Goal: Information Seeking & Learning: Learn about a topic

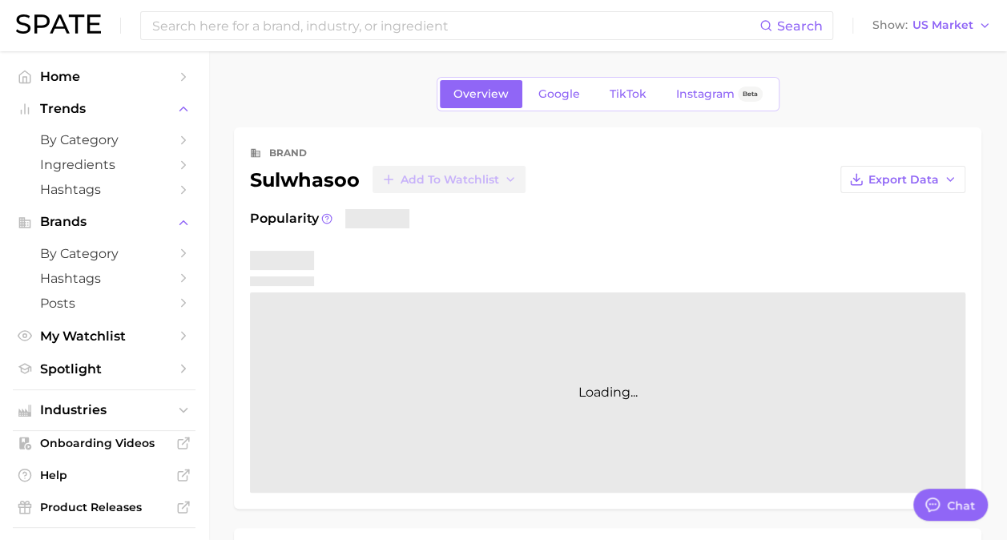
type textarea "x"
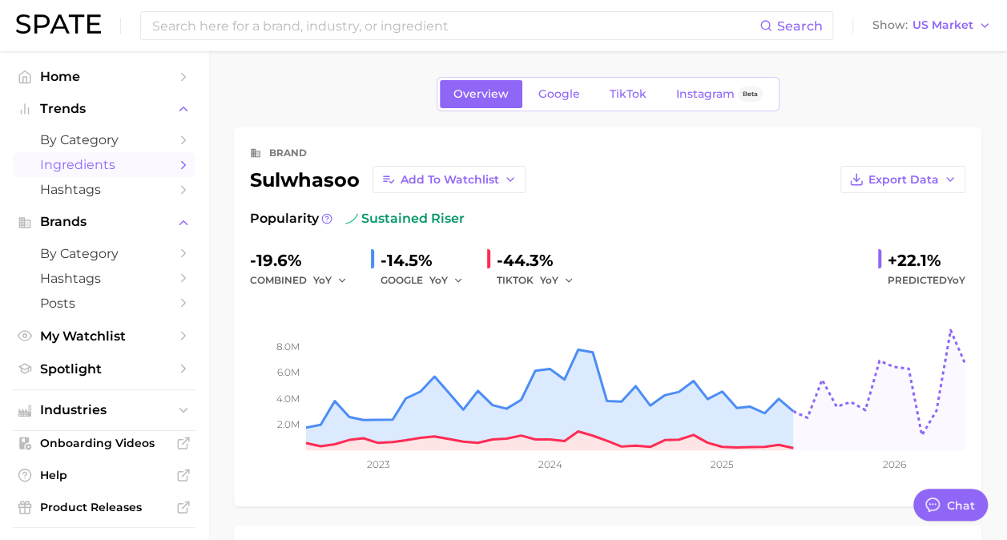
click at [93, 164] on span "Ingredients" at bounding box center [104, 164] width 128 height 15
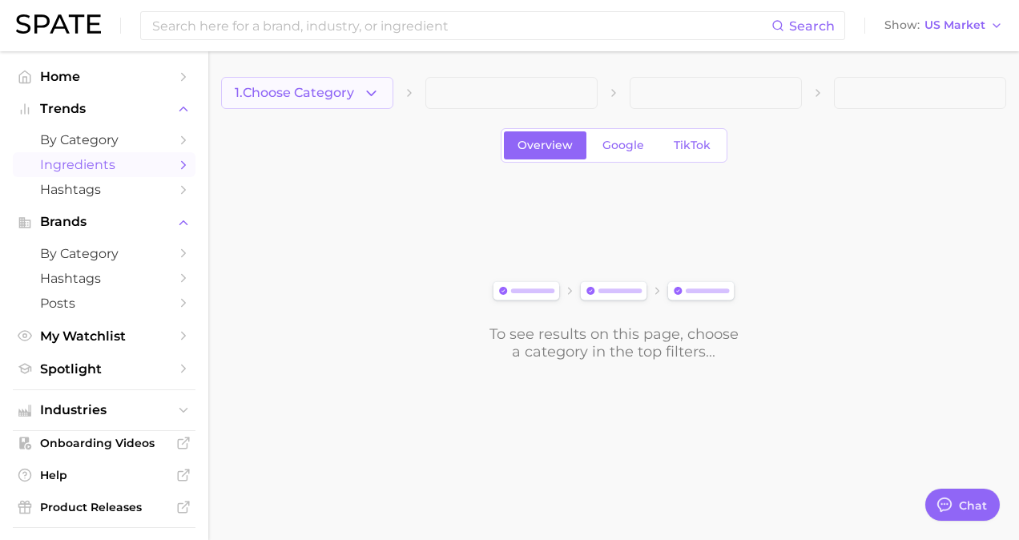
click at [346, 91] on span "1. Choose Category" at bounding box center [294, 93] width 119 height 14
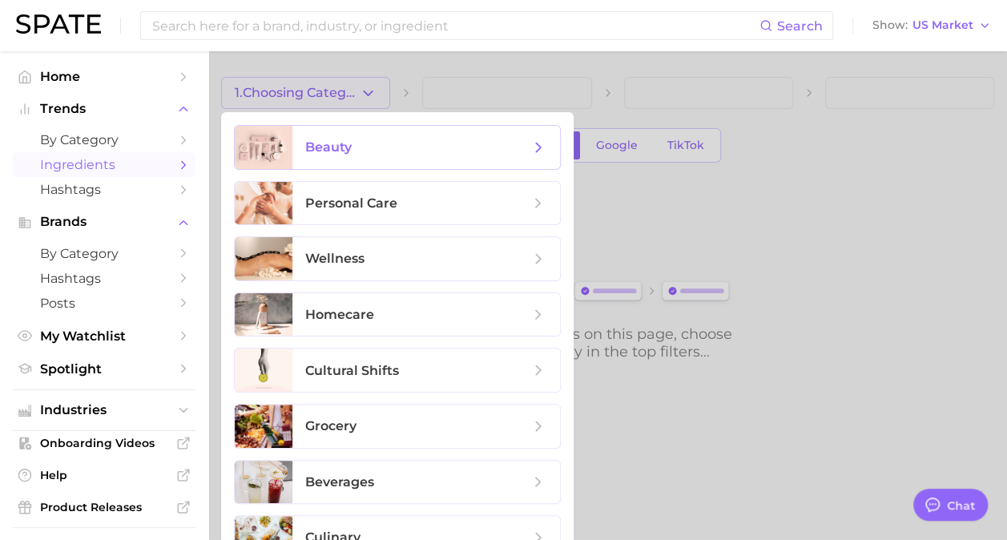
click at [329, 155] on span "beauty" at bounding box center [427, 147] width 268 height 43
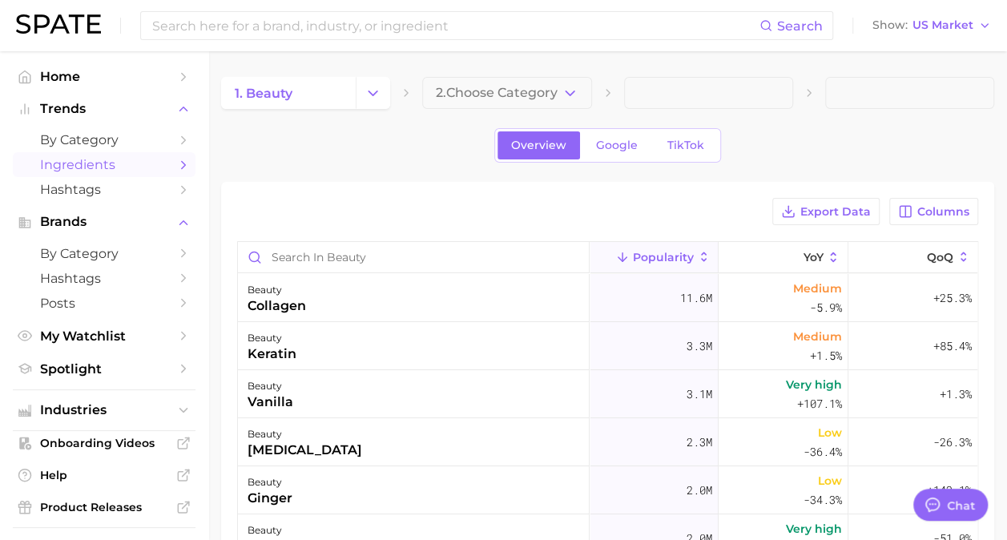
drag, startPoint x: 420, startPoint y: 113, endPoint x: 492, endPoint y: 95, distance: 74.4
click at [492, 95] on span "2. Choose Category" at bounding box center [497, 93] width 122 height 14
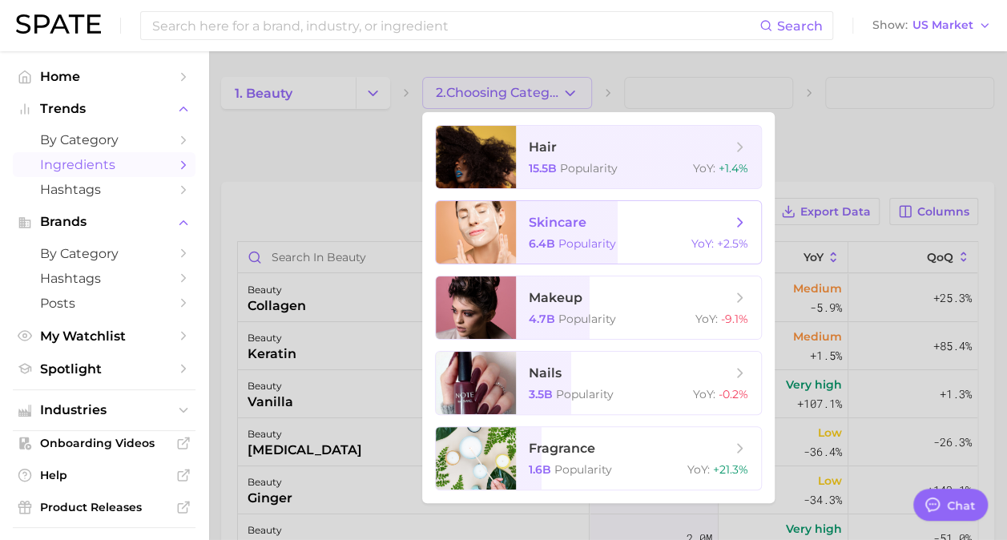
drag, startPoint x: 599, startPoint y: 199, endPoint x: 606, endPoint y: 227, distance: 29.0
click at [606, 227] on ul "hair 15.5b Popularity YoY : +1.4% skincare 6.4b Popularity YoY : +2.5% makeup 4…" at bounding box center [598, 307] width 353 height 391
click at [608, 236] on span "skincare 6.4b Popularity YoY : +2.5%" at bounding box center [638, 232] width 245 height 63
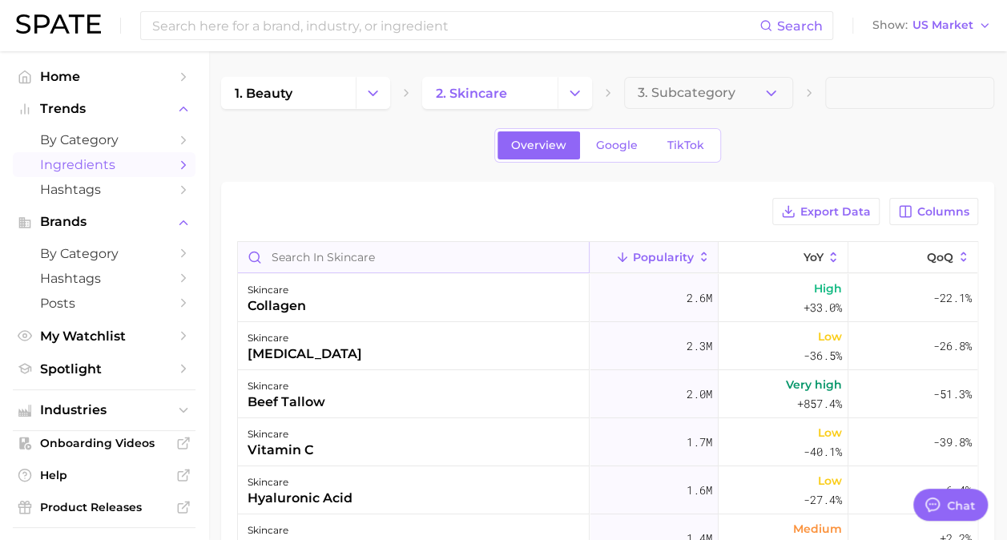
click at [344, 262] on input "Search in skincare" at bounding box center [413, 257] width 351 height 30
type input "p"
type input "ceremide"
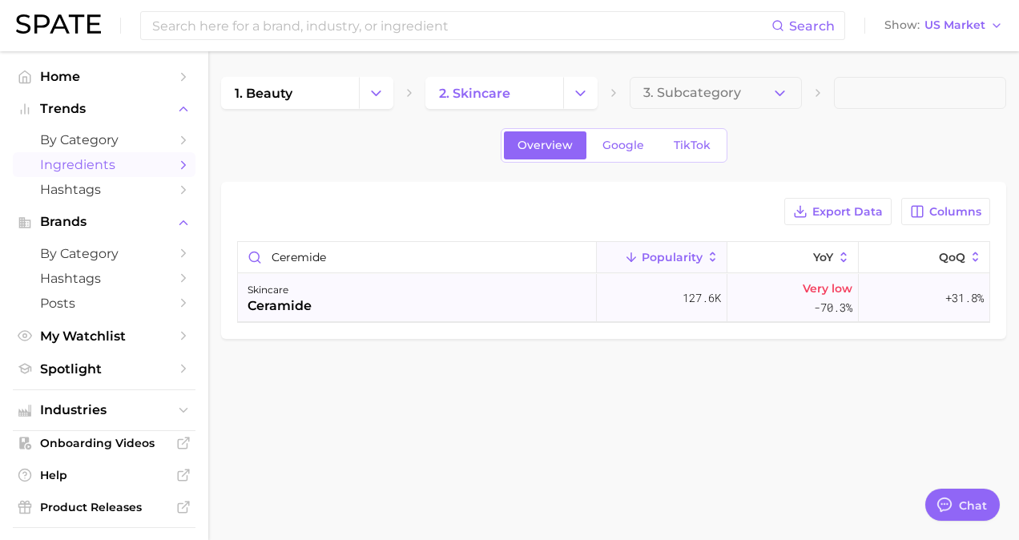
click at [329, 301] on div "skincare ceramide" at bounding box center [417, 298] width 359 height 48
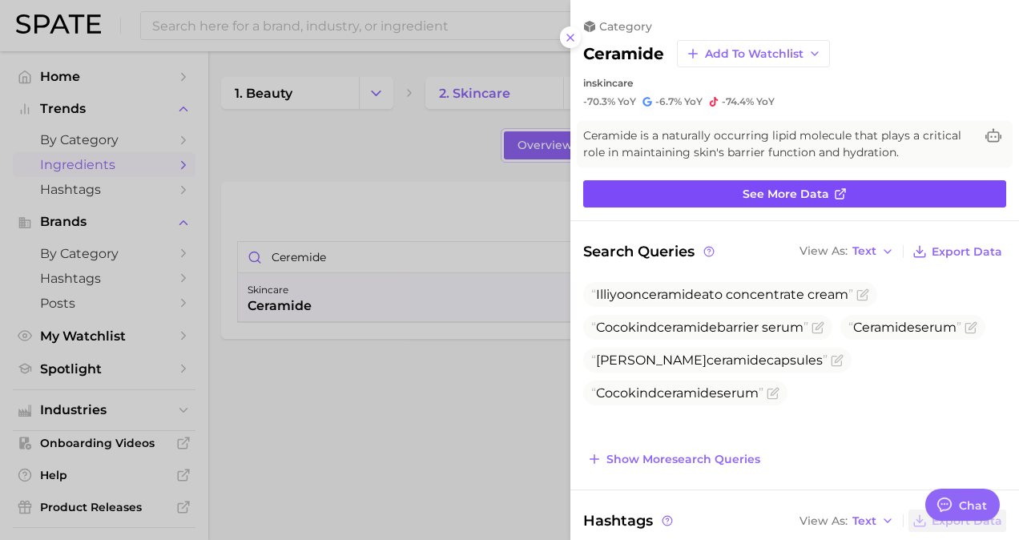
click at [867, 194] on link "See more data" at bounding box center [794, 193] width 423 height 27
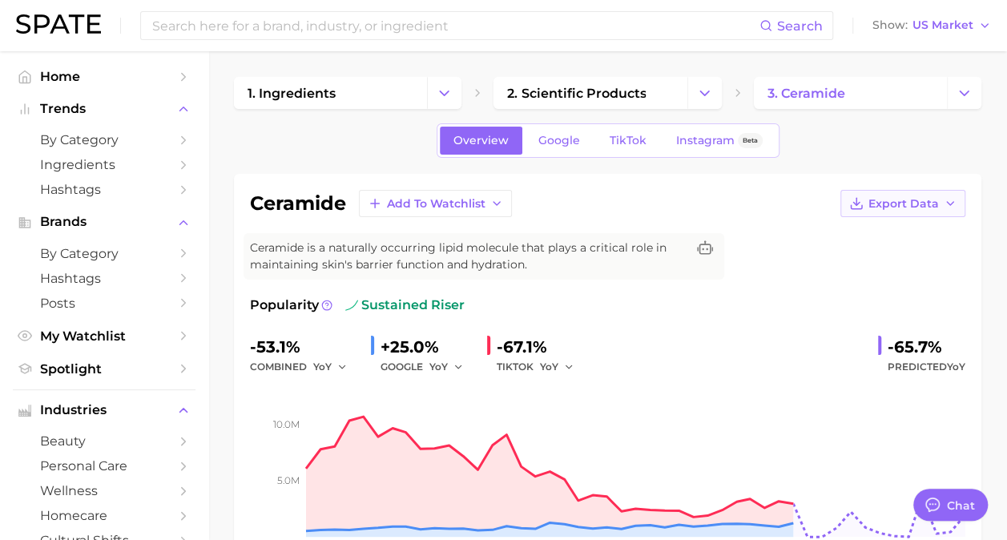
click at [944, 209] on button "Export Data" at bounding box center [903, 203] width 125 height 27
click at [893, 262] on span "Time Series Image" at bounding box center [870, 263] width 107 height 14
click at [946, 309] on div "Popularity sustained riser" at bounding box center [608, 305] width 716 height 19
click at [933, 93] on link "3. ceramide" at bounding box center [850, 93] width 193 height 32
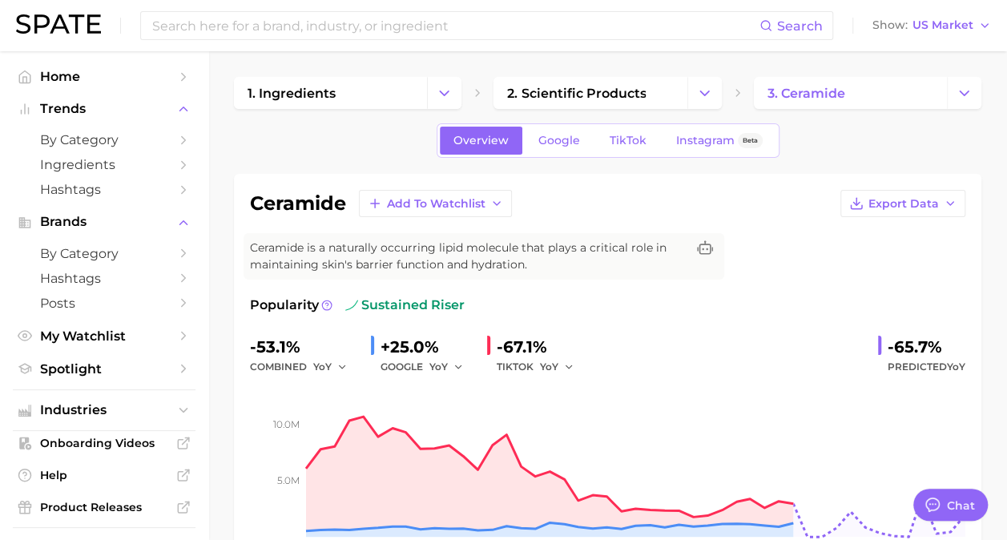
click at [981, 99] on button "Change Category" at bounding box center [964, 93] width 34 height 32
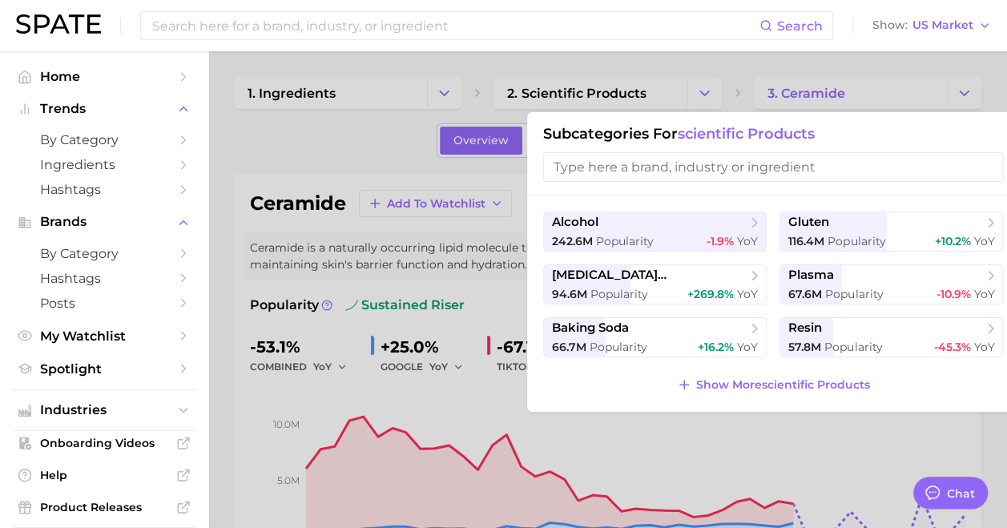
click at [634, 171] on input "search" at bounding box center [773, 167] width 460 height 30
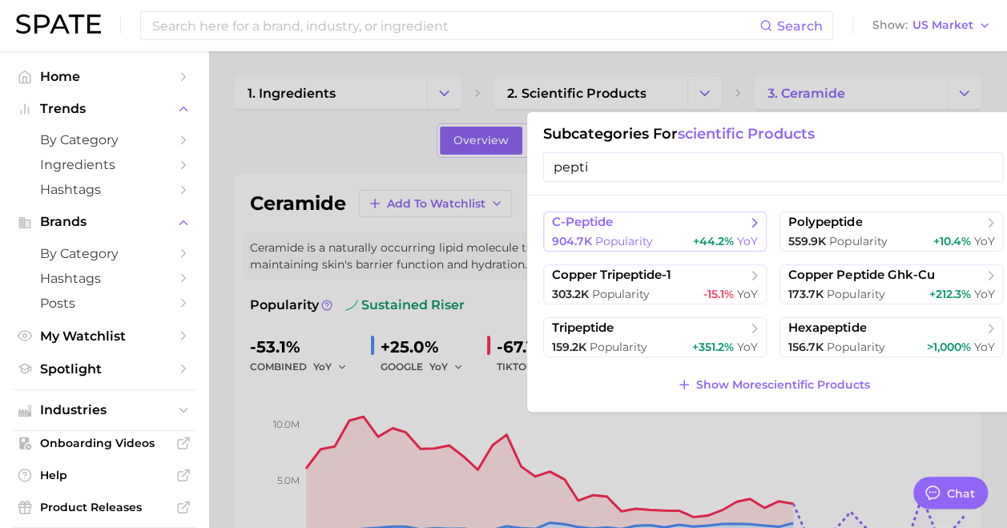
type input "pepti"
click at [656, 222] on span "c-peptide" at bounding box center [649, 223] width 195 height 16
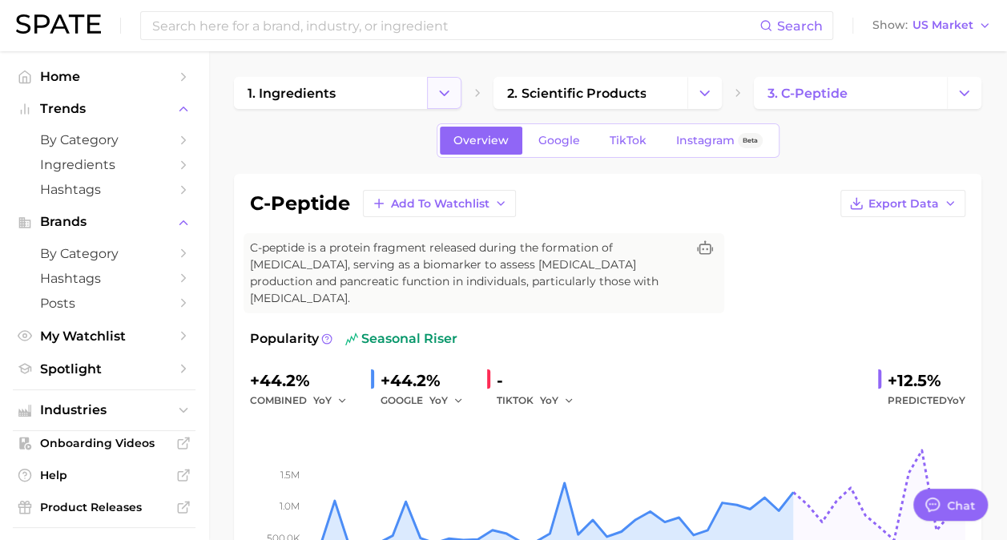
click at [430, 88] on button "Change Category" at bounding box center [444, 93] width 34 height 32
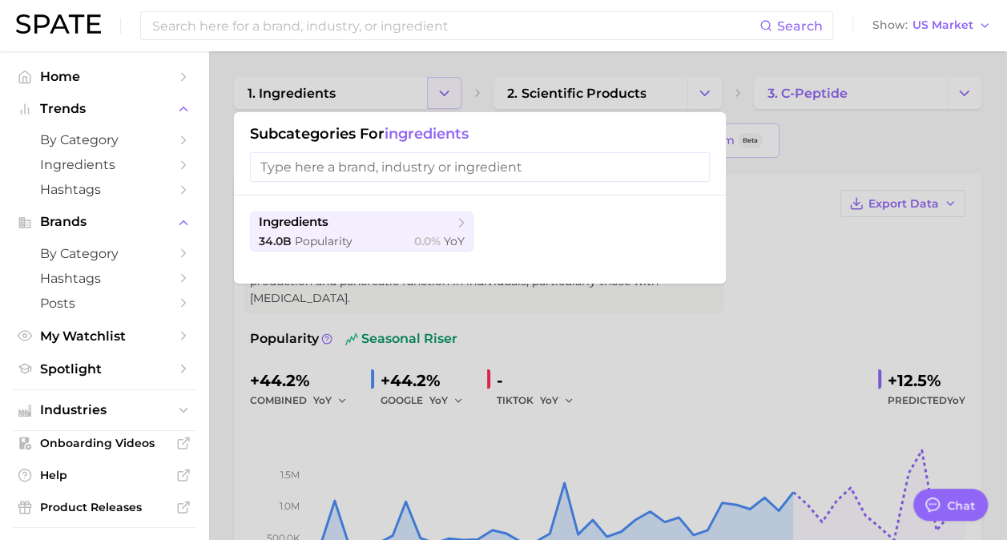
click at [430, 88] on div at bounding box center [503, 270] width 1007 height 540
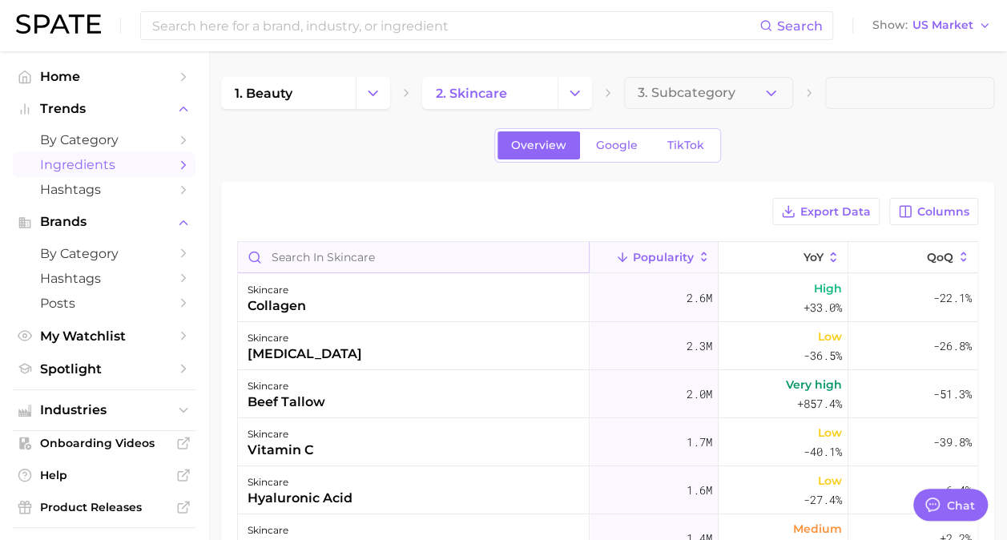
click at [302, 271] on input "Search in skincare" at bounding box center [413, 257] width 351 height 30
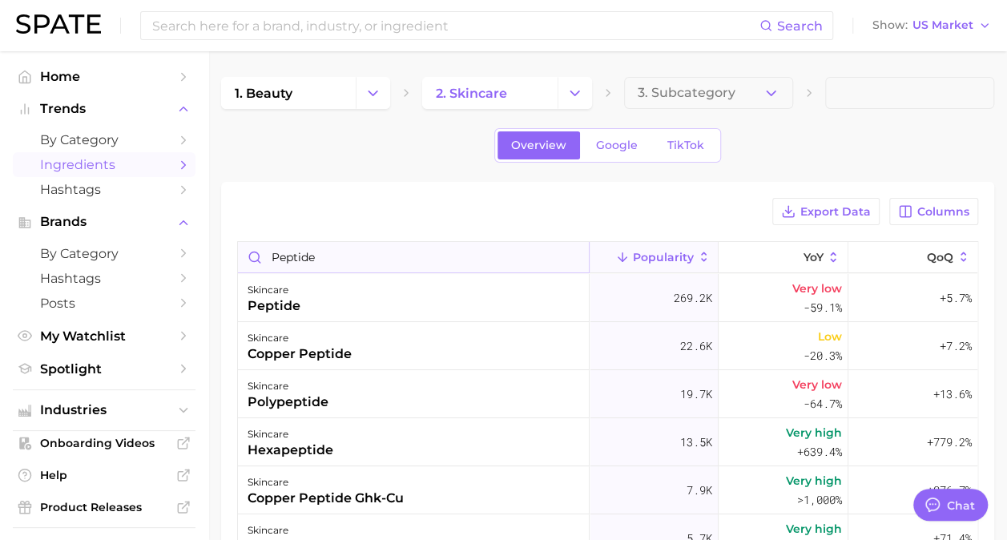
drag, startPoint x: 332, startPoint y: 252, endPoint x: 269, endPoint y: 253, distance: 62.5
click at [269, 253] on input "peptide" at bounding box center [413, 257] width 351 height 30
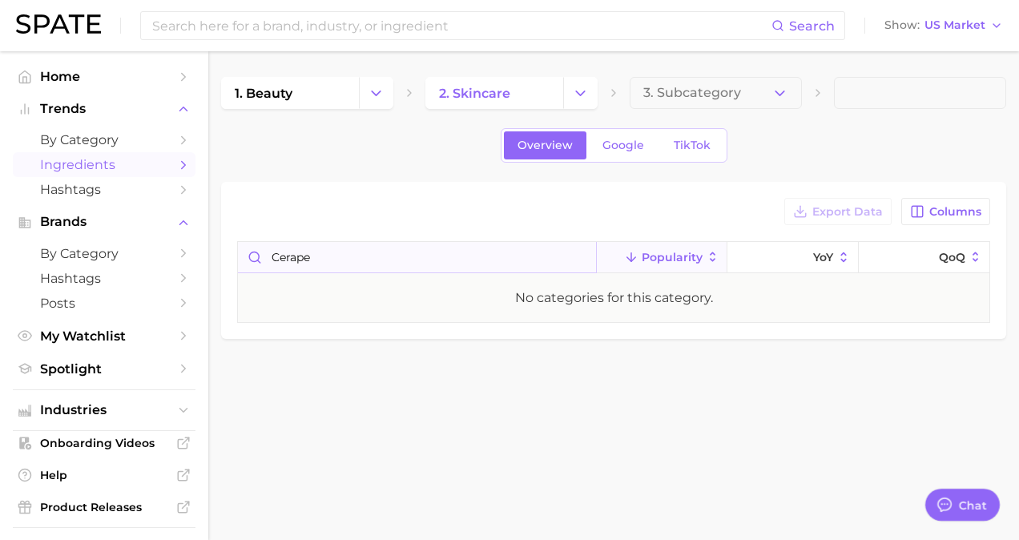
drag, startPoint x: 345, startPoint y: 260, endPoint x: 240, endPoint y: 255, distance: 105.1
click at [240, 255] on input "cerape" at bounding box center [417, 257] width 358 height 30
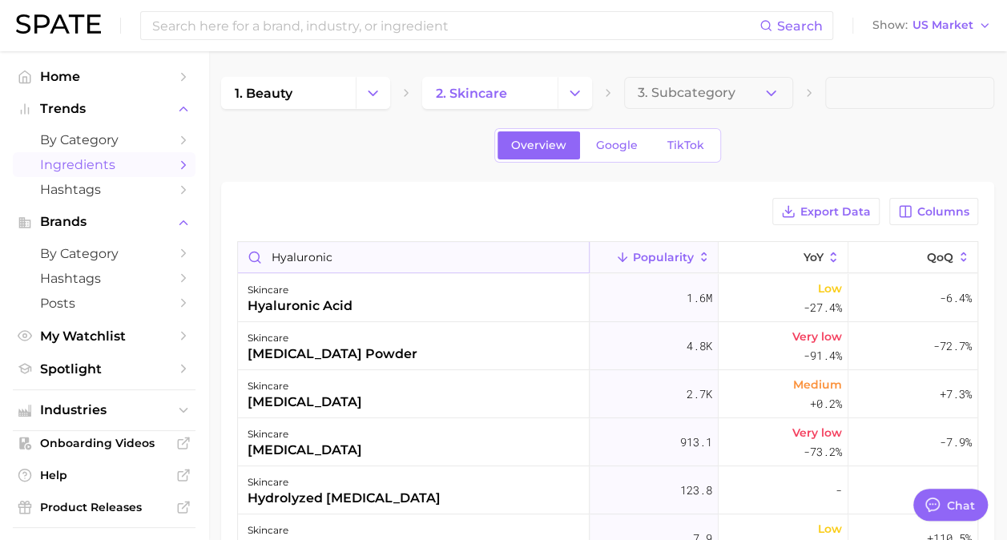
drag, startPoint x: 340, startPoint y: 260, endPoint x: 239, endPoint y: 250, distance: 101.4
click at [239, 250] on input "hyaluronic" at bounding box center [413, 257] width 351 height 30
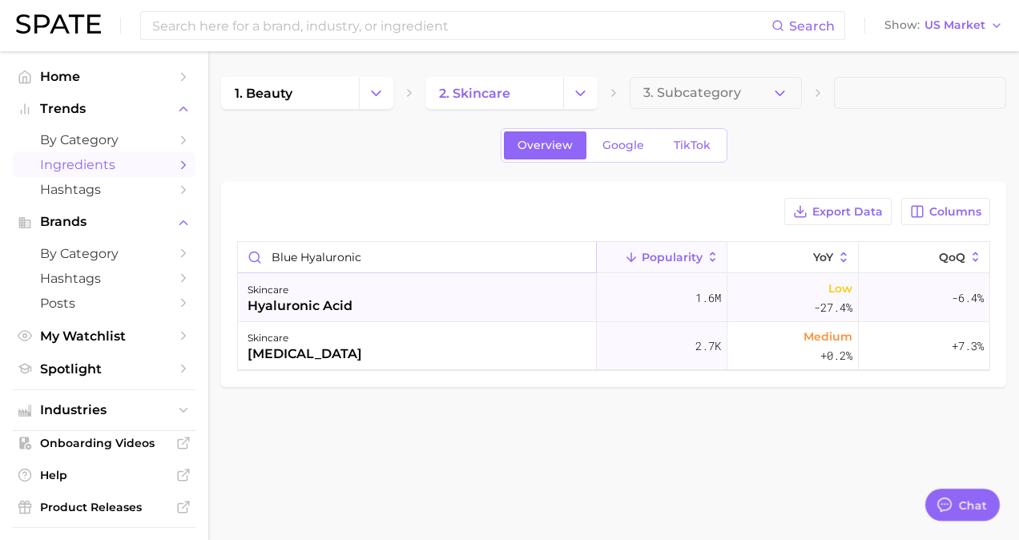
type input "blue hyaluronic"
click at [404, 291] on div "skincare hyaluronic acid" at bounding box center [417, 298] width 359 height 48
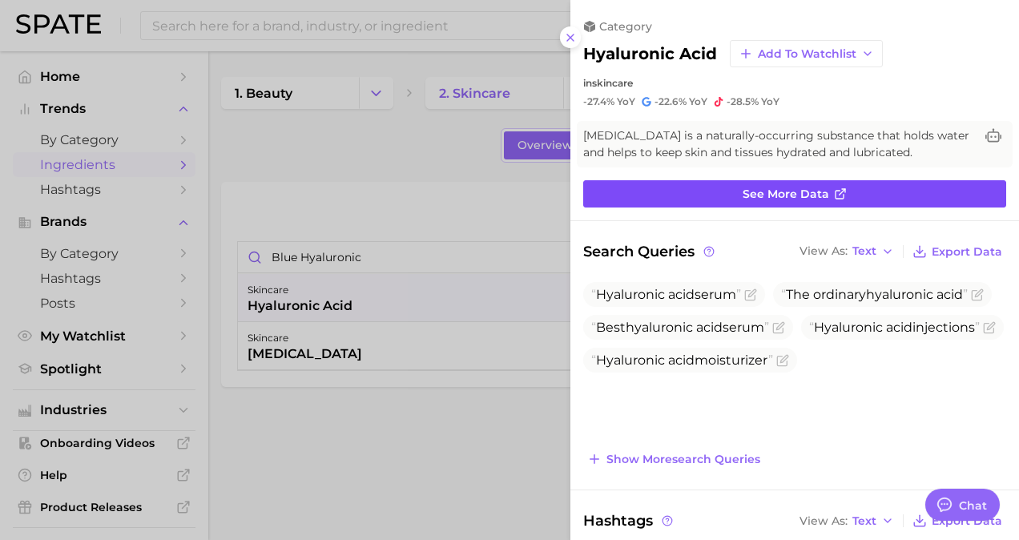
click at [806, 184] on link "See more data" at bounding box center [794, 193] width 423 height 27
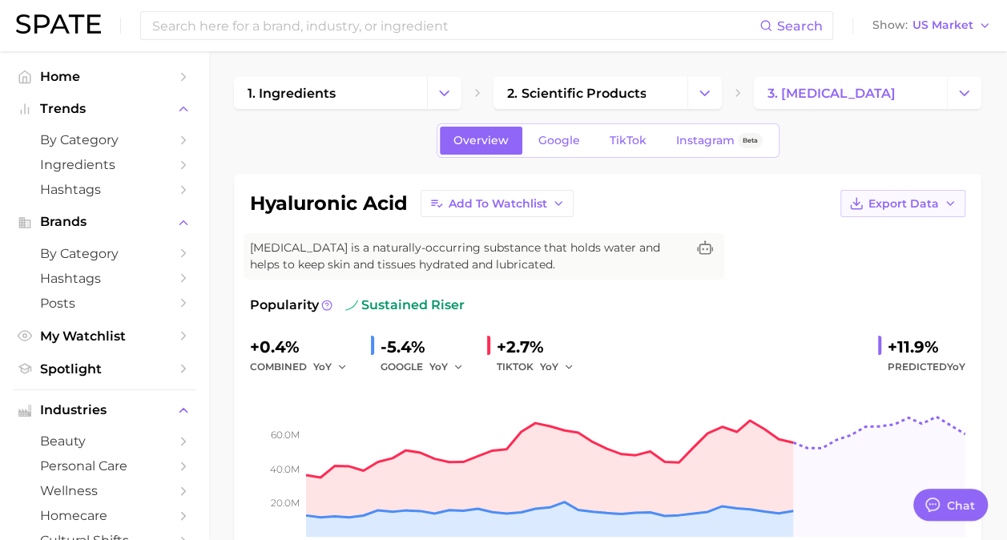
drag, startPoint x: 938, startPoint y: 193, endPoint x: 940, endPoint y: 207, distance: 13.8
click at [938, 196] on button "Export Data" at bounding box center [903, 203] width 125 height 27
click at [857, 257] on span "Time Series Image" at bounding box center [870, 263] width 107 height 14
click at [884, 199] on span "Export Data" at bounding box center [904, 204] width 71 height 14
click at [865, 250] on button "Time Series Image" at bounding box center [877, 262] width 176 height 29
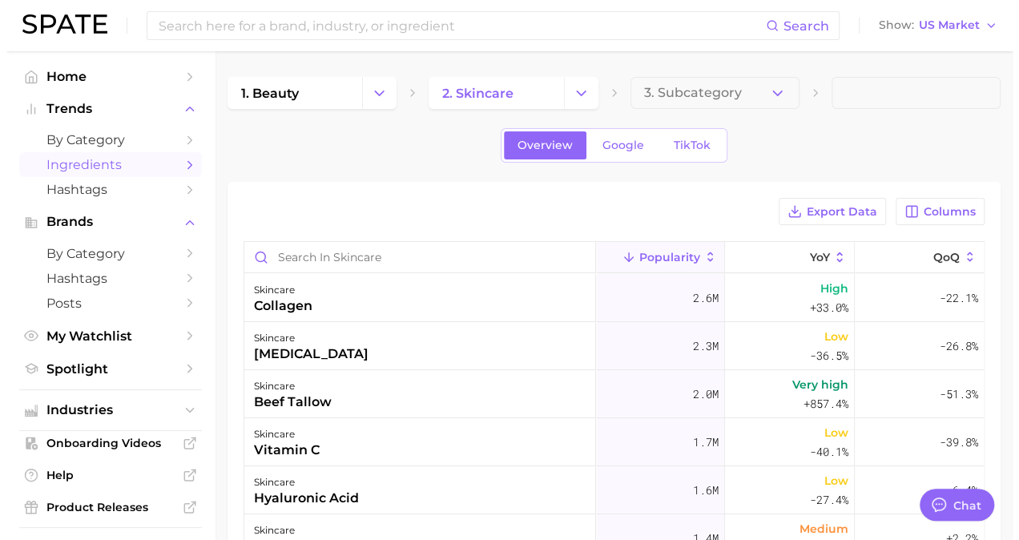
scroll to position [80, 0]
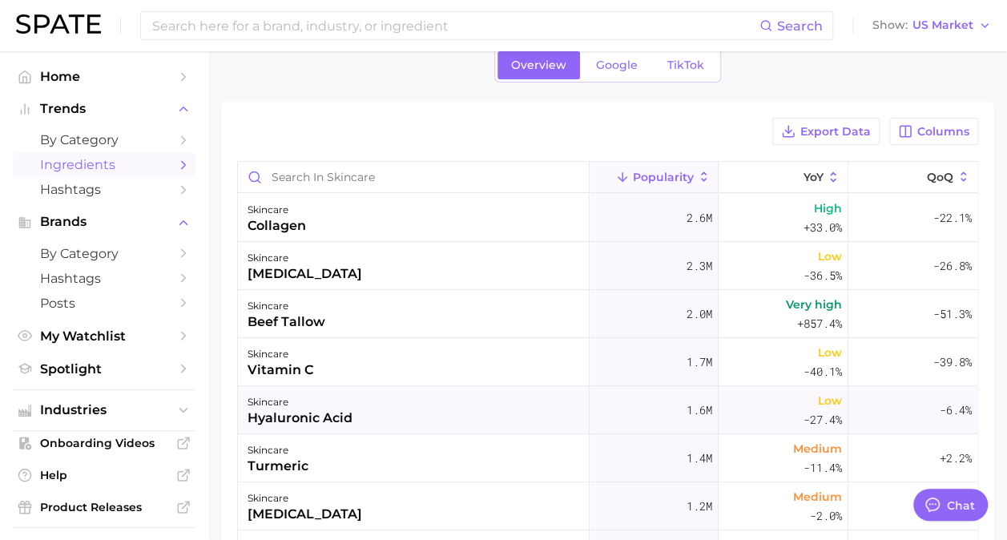
click at [296, 415] on div "hyaluronic acid" at bounding box center [300, 418] width 105 height 19
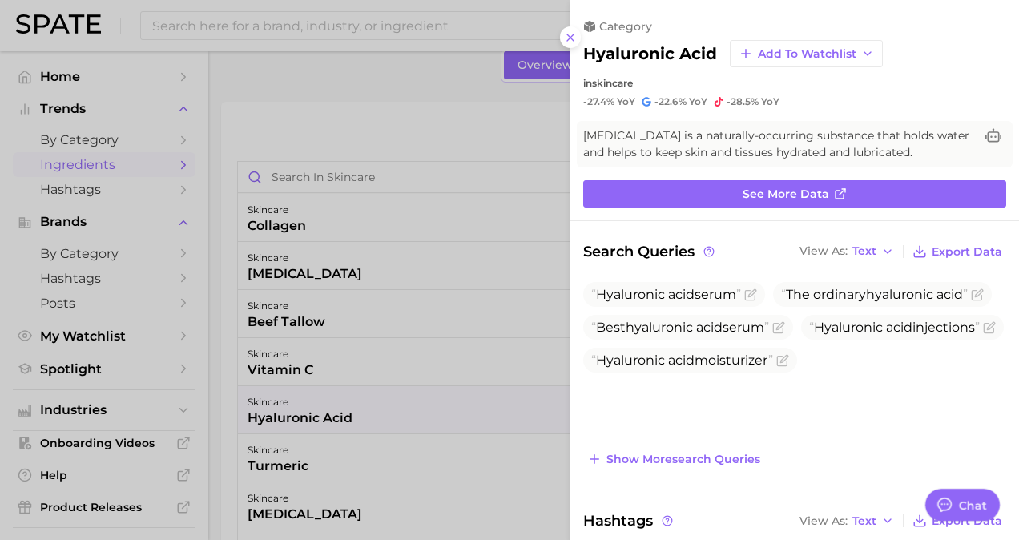
scroll to position [0, 0]
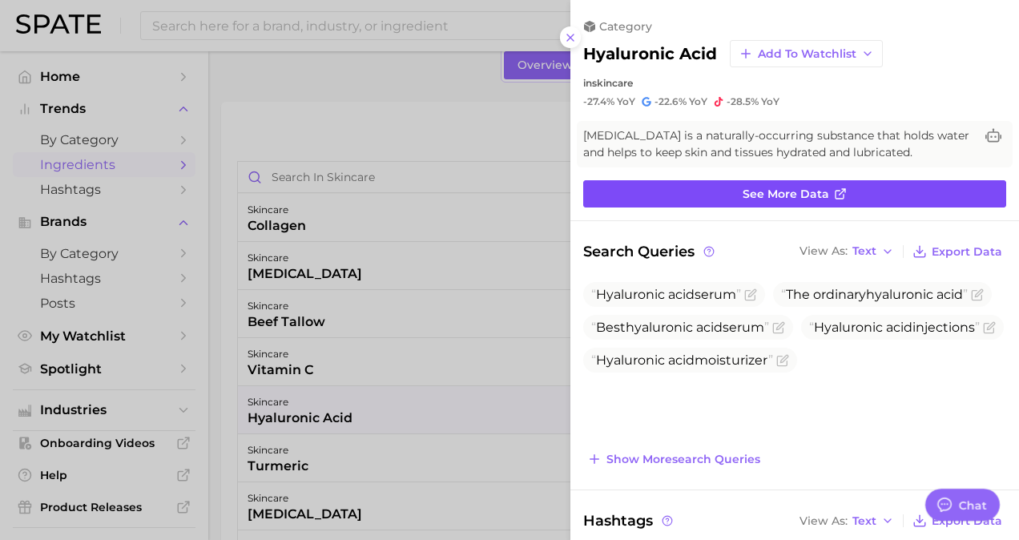
click at [788, 198] on span "See more data" at bounding box center [786, 195] width 87 height 14
